Goal: Task Accomplishment & Management: Complete application form

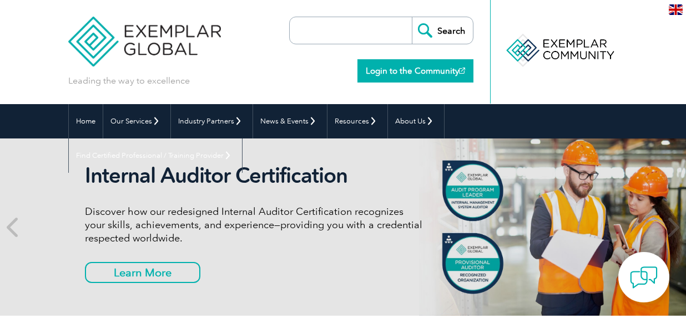
click at [430, 67] on link "Login to the Community" at bounding box center [415, 70] width 116 height 23
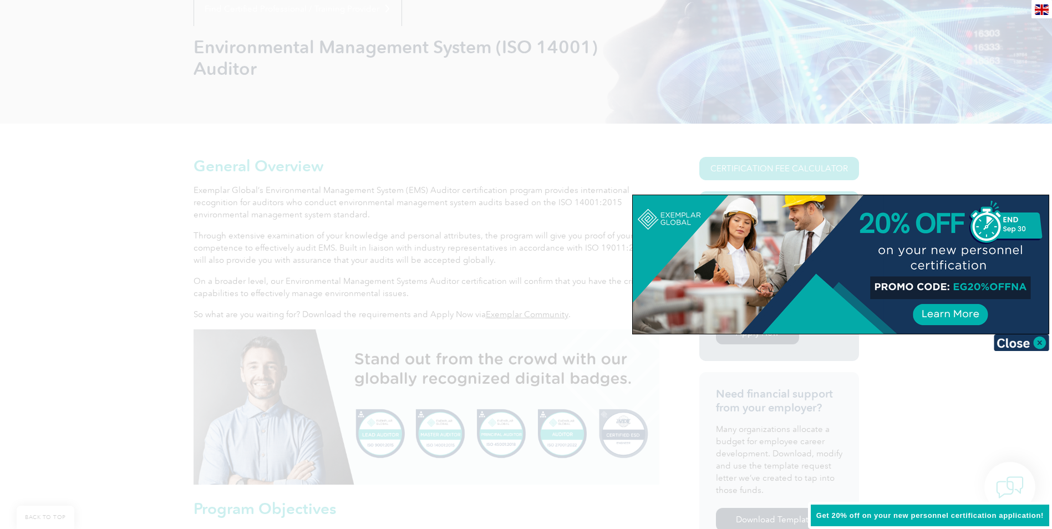
scroll to position [166, 0]
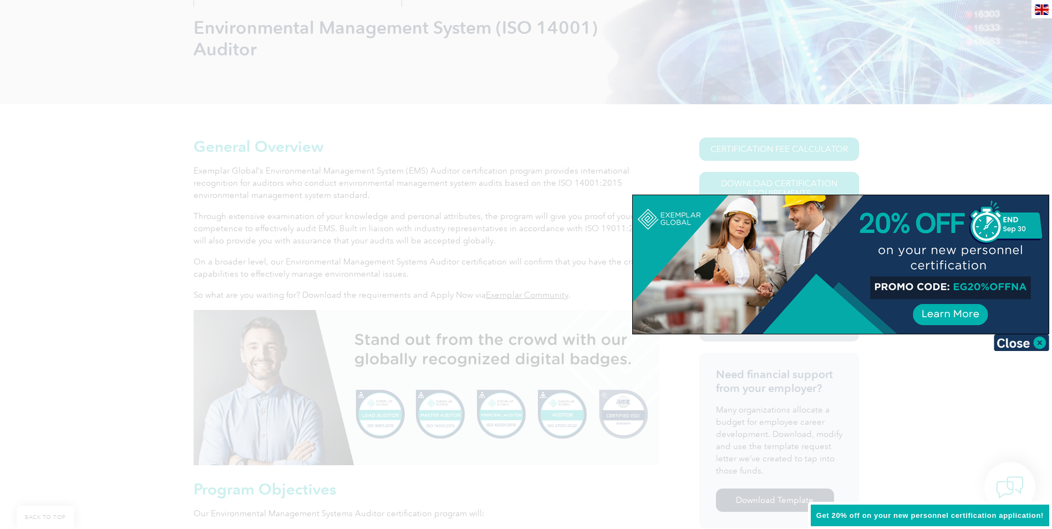
click at [957, 283] on div at bounding box center [841, 264] width 416 height 139
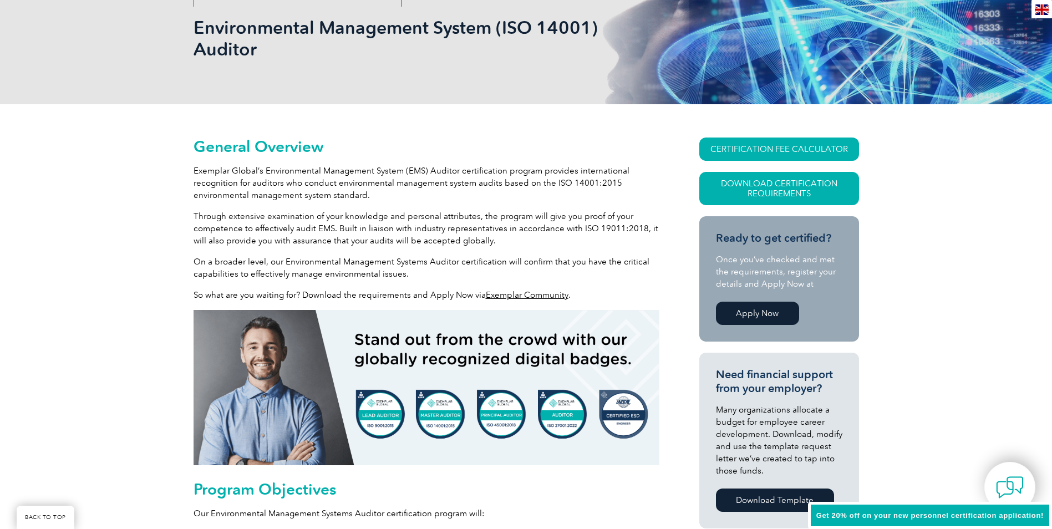
click at [740, 309] on link "Apply Now" at bounding box center [757, 313] width 83 height 23
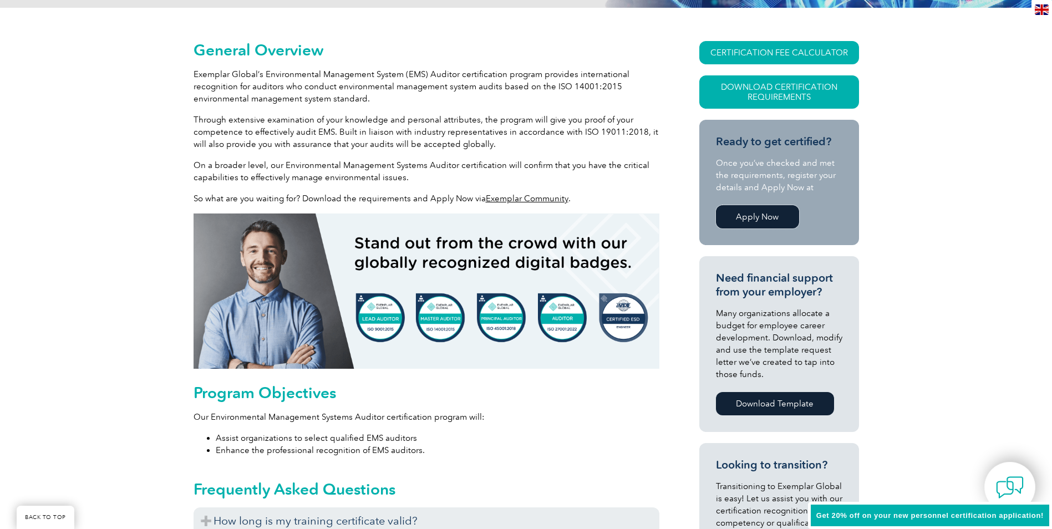
scroll to position [0, 0]
